Goal: Information Seeking & Learning: Learn about a topic

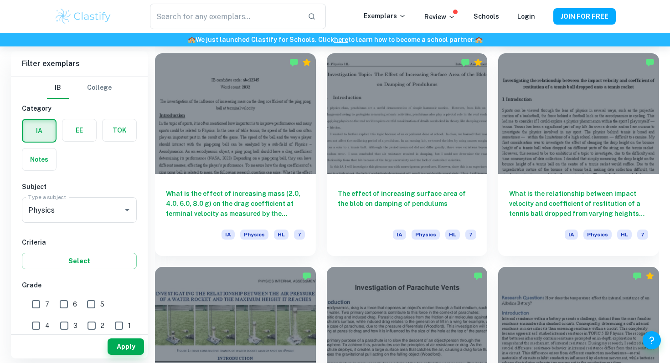
scroll to position [895, 0]
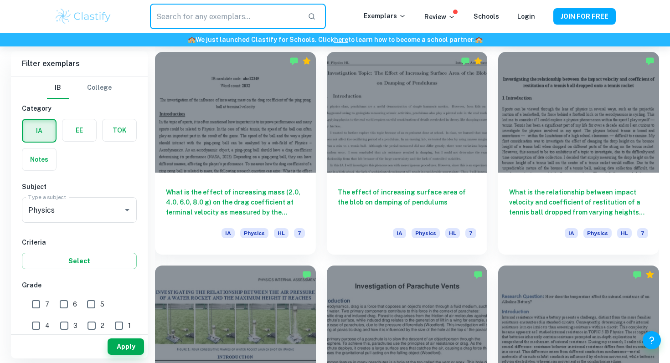
click at [245, 12] on input "text" at bounding box center [225, 17] width 150 height 26
type input "frequency"
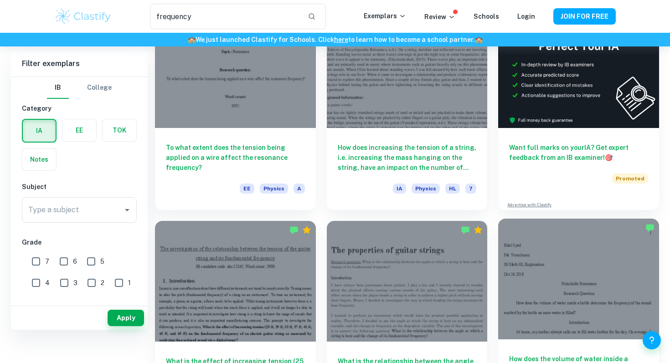
scroll to position [13, 0]
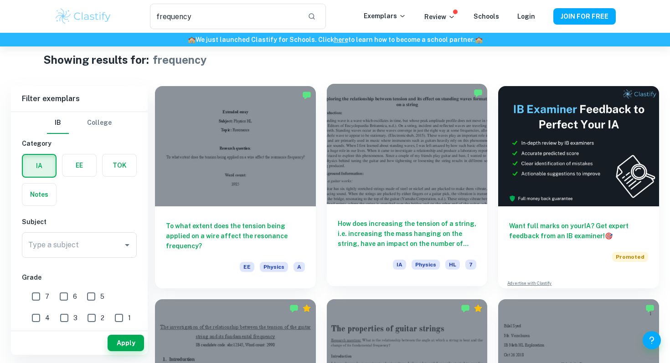
click at [419, 168] on div at bounding box center [407, 144] width 161 height 120
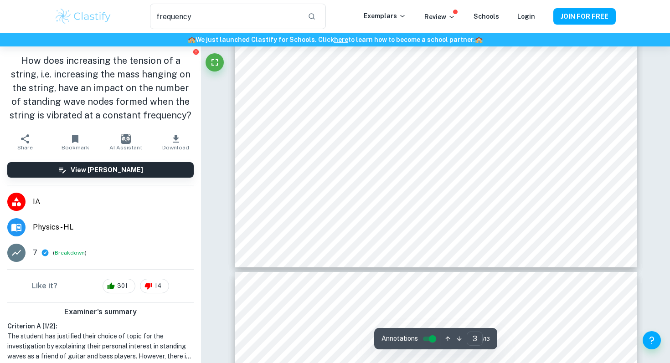
scroll to position [1564, 0]
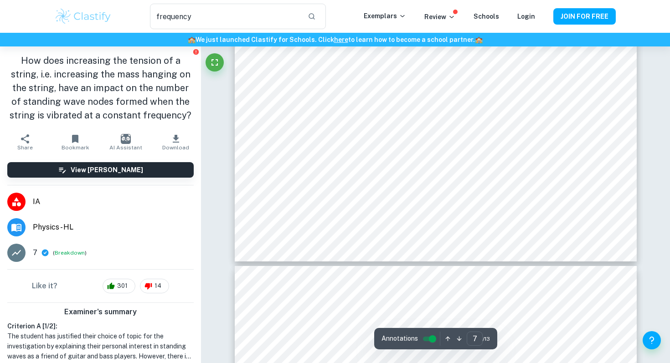
type input "8"
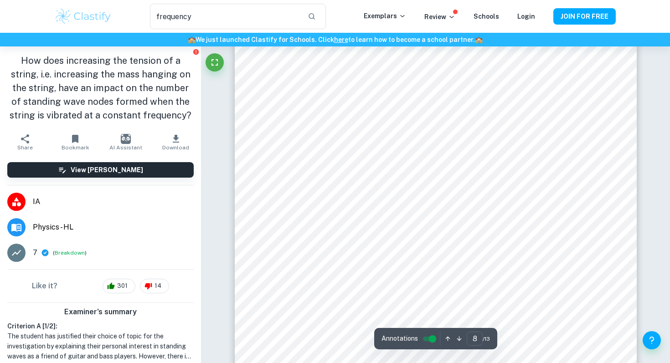
scroll to position [4232, 0]
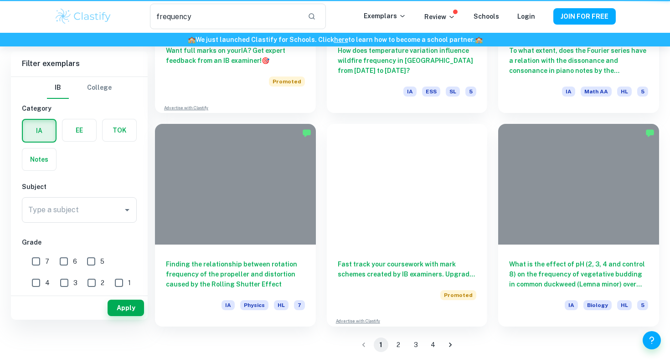
scroll to position [13, 0]
